Goal: Check status: Check status

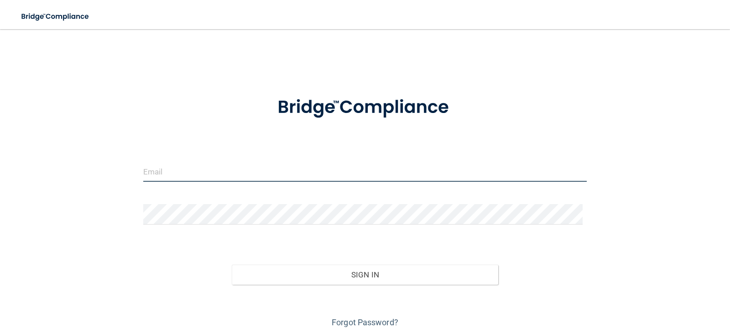
click at [163, 173] on input "email" at bounding box center [365, 171] width 444 height 21
type input "[EMAIL_ADDRESS][DOMAIN_NAME]"
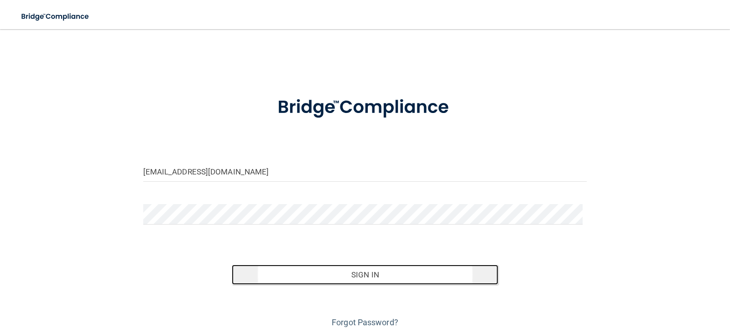
click at [355, 281] on button "Sign In" at bounding box center [365, 275] width 266 height 20
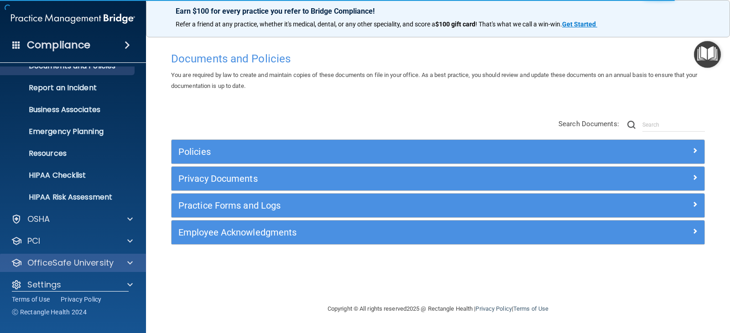
scroll to position [45, 0]
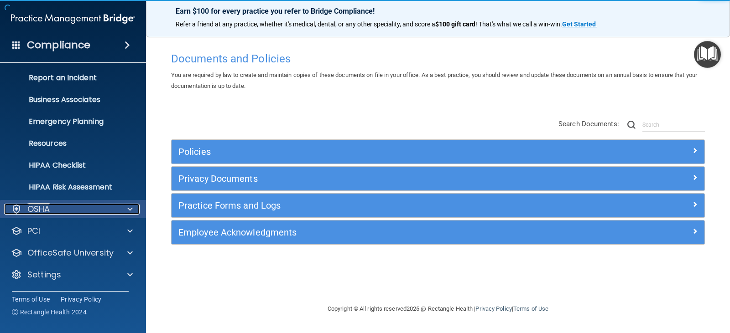
click at [83, 212] on div "OSHA" at bounding box center [60, 209] width 113 height 11
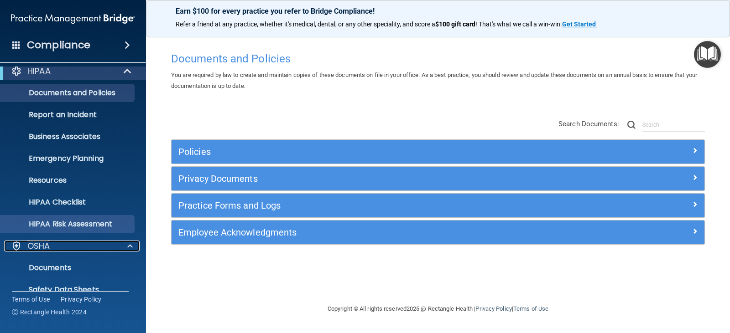
scroll to position [0, 0]
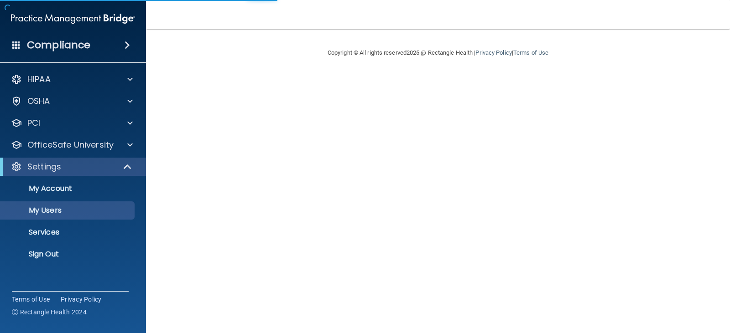
select select "20"
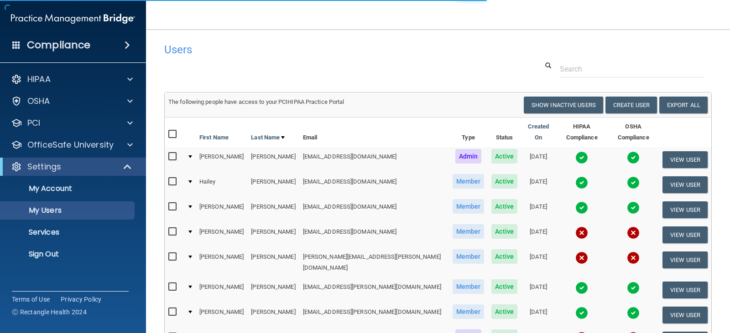
scroll to position [91, 0]
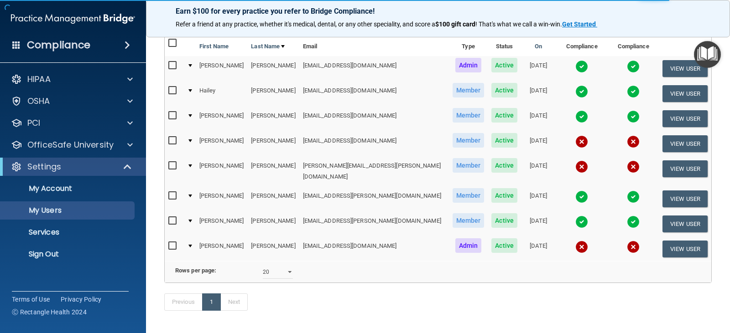
click at [575, 241] on img at bounding box center [581, 247] width 13 height 13
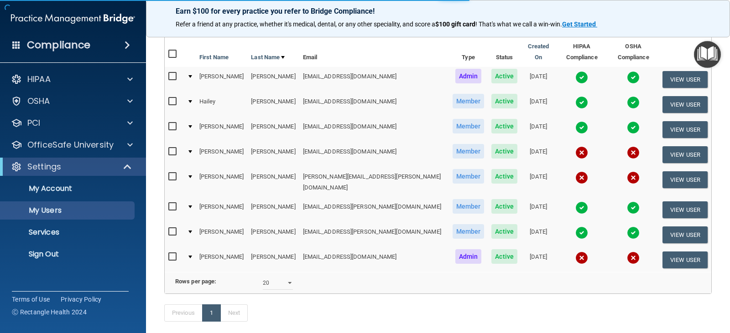
click at [556, 248] on td at bounding box center [582, 260] width 52 height 25
click at [575, 252] on img at bounding box center [581, 258] width 13 height 13
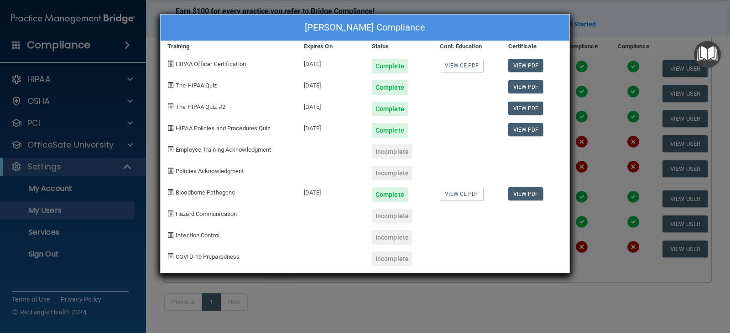
click at [374, 152] on div "Incomplete" at bounding box center [392, 152] width 41 height 15
click at [266, 152] on span "Employee Training Acknowledgment" at bounding box center [223, 149] width 95 height 7
click at [169, 148] on span at bounding box center [170, 149] width 6 height 6
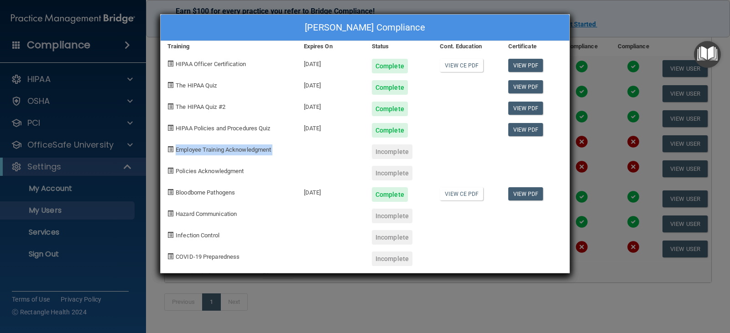
click at [169, 148] on span at bounding box center [170, 149] width 6 height 6
click at [172, 169] on span at bounding box center [170, 171] width 6 height 6
click at [595, 40] on div "[PERSON_NAME] Compliance Training Expires On Status Cont. Education Certificate…" at bounding box center [365, 166] width 730 height 333
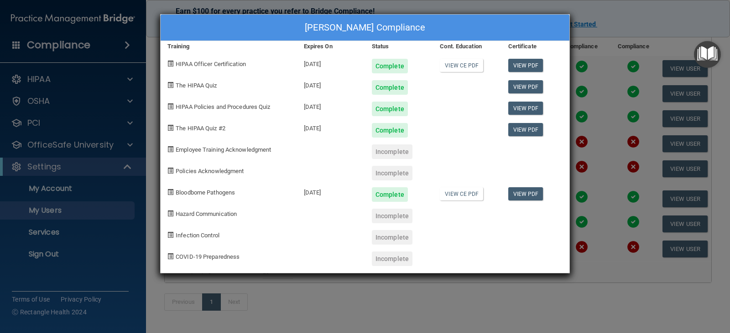
click at [606, 93] on div "[PERSON_NAME] Compliance Training Expires On Status Cont. Education Certificate…" at bounding box center [365, 166] width 730 height 333
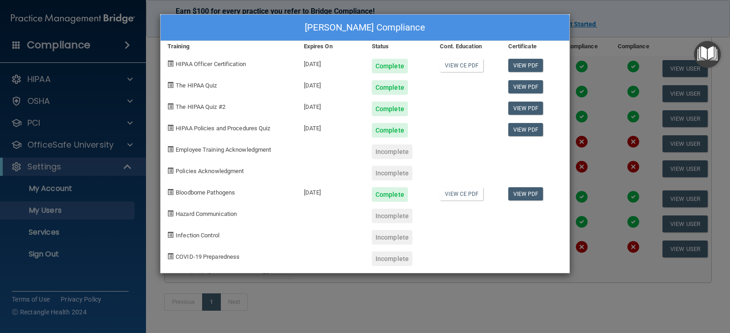
click at [606, 93] on div "[PERSON_NAME] Compliance Training Expires On Status Cont. Education Certificate…" at bounding box center [365, 166] width 730 height 333
